Goal: Communication & Community: Answer question/provide support

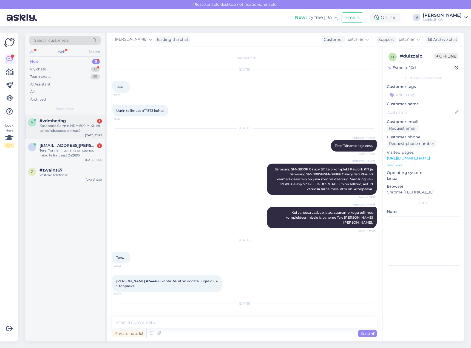
scroll to position [50, 0]
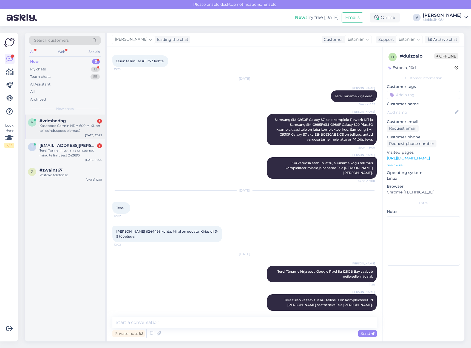
click at [85, 127] on div "Kas toode Garmin HRM 600 M-XL on teil esinduspoes olemas?" at bounding box center [70, 128] width 62 height 10
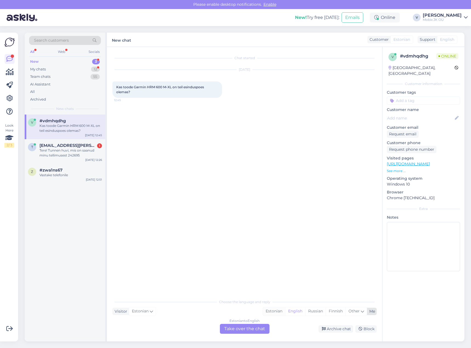
drag, startPoint x: 277, startPoint y: 311, endPoint x: 276, endPoint y: 315, distance: 4.7
click at [277, 311] on div "Estonian" at bounding box center [274, 311] width 22 height 8
drag, startPoint x: 261, startPoint y: 326, endPoint x: 258, endPoint y: 323, distance: 3.7
click at [260, 326] on div "Estonian to Estonian Take over the chat" at bounding box center [245, 329] width 50 height 10
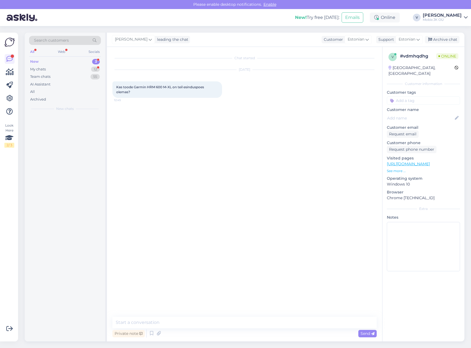
click at [256, 318] on textarea at bounding box center [244, 323] width 264 height 12
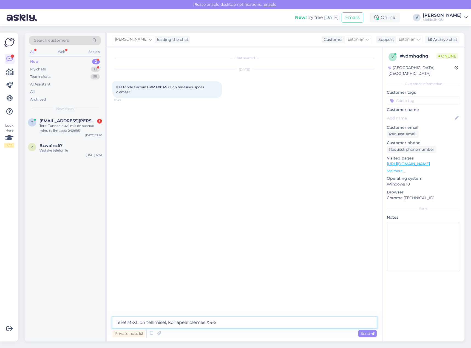
type textarea "Tere! M-XL on tellimisel, kohapeal olemas XS-S."
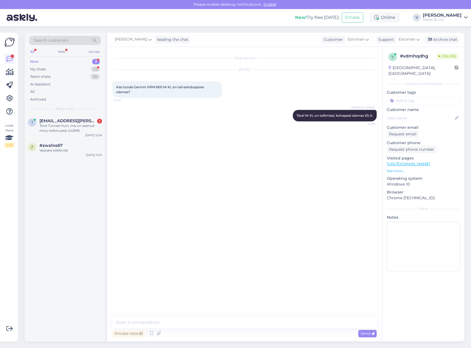
click at [411, 96] on input at bounding box center [423, 100] width 73 height 8
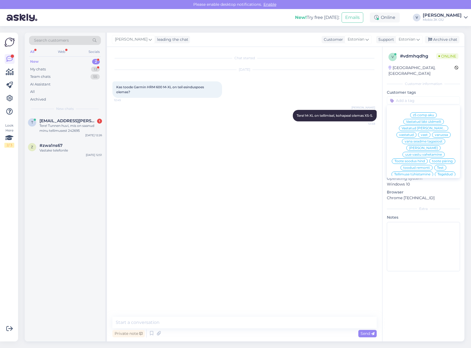
click at [414, 133] on span "vastatud" at bounding box center [406, 134] width 15 height 3
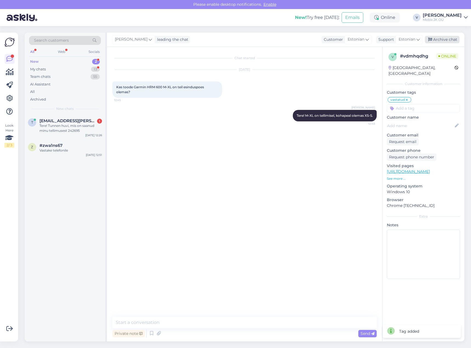
click at [442, 41] on div "Archive chat" at bounding box center [442, 39] width 35 height 7
click at [87, 123] on div "[EMAIL_ADDRESS][PERSON_NAME][DOMAIN_NAME] 1" at bounding box center [70, 120] width 62 height 5
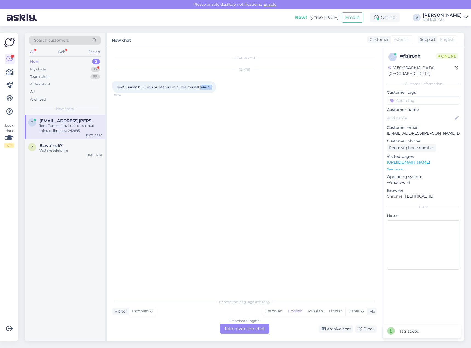
drag, startPoint x: 203, startPoint y: 87, endPoint x: 216, endPoint y: 86, distance: 13.4
click at [216, 86] on div "Tere! Tunnen huvi, mis on saanud minu tellimusest 242695 12:26" at bounding box center [164, 87] width 104 height 12
copy span "242695"
click at [271, 314] on div "Estonian" at bounding box center [274, 311] width 22 height 8
click at [253, 333] on div "Chat started [DATE] Tere! Tunnen huvi, mis on saanud minu tellimusest 242695 12…" at bounding box center [244, 194] width 275 height 295
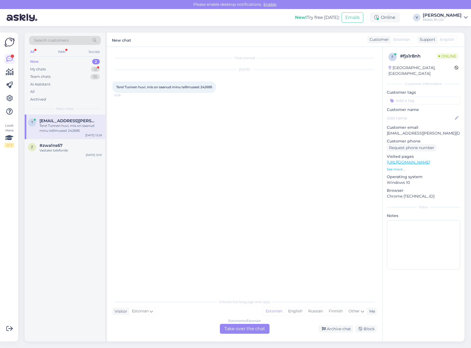
click at [254, 328] on div "Estonian to Estonian Take over the chat" at bounding box center [245, 329] width 50 height 10
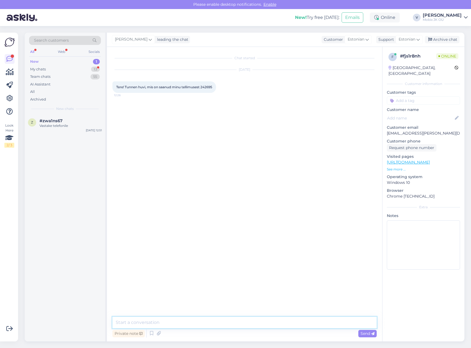
click at [254, 325] on textarea at bounding box center [244, 323] width 264 height 12
type textarea "Tere!"
click at [256, 323] on textarea at bounding box center [244, 323] width 264 height 12
paste textarea "Sony Xperia 1 IV 256GB Purple"
type textarea "Sony Xperia 1 IV 256GB Purple on tellitud, saabumas [PERSON_NAME] päeva jooksul."
